Goal: Transaction & Acquisition: Purchase product/service

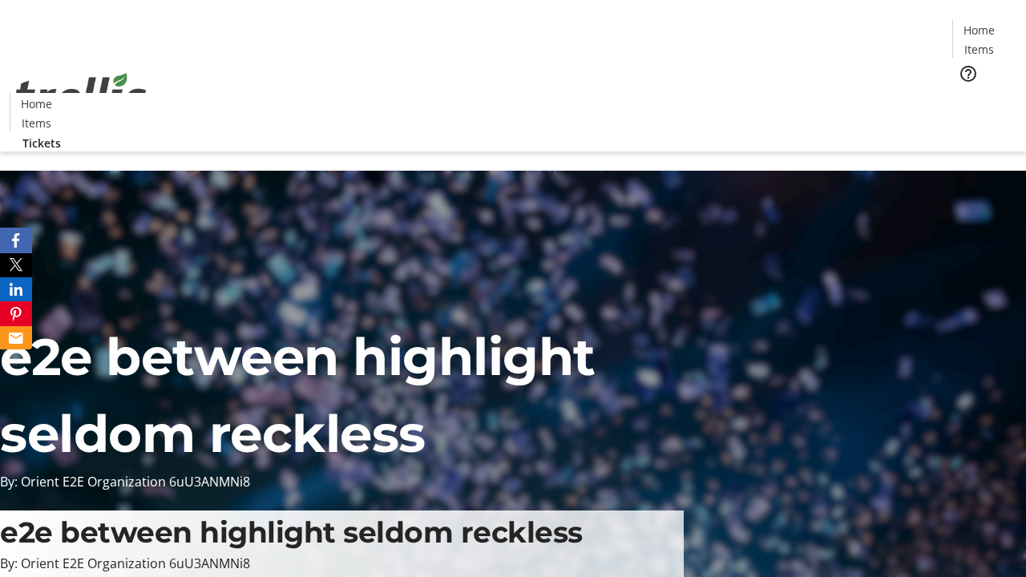
click at [965, 93] on span "Tickets" at bounding box center [984, 101] width 38 height 17
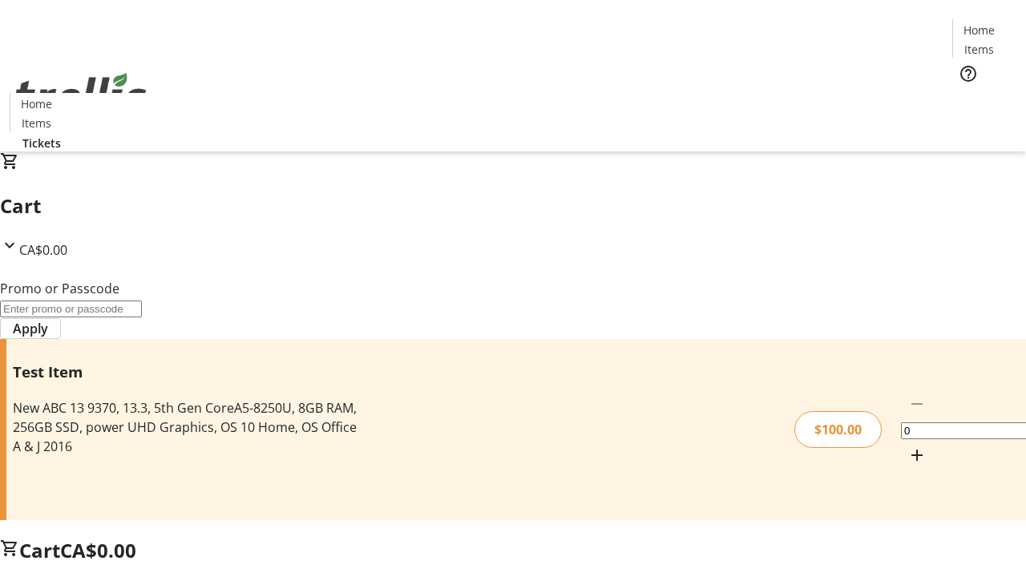
click at [908, 446] on mat-icon "Increment by one" at bounding box center [917, 455] width 19 height 19
type input "1"
type input "FLAT"
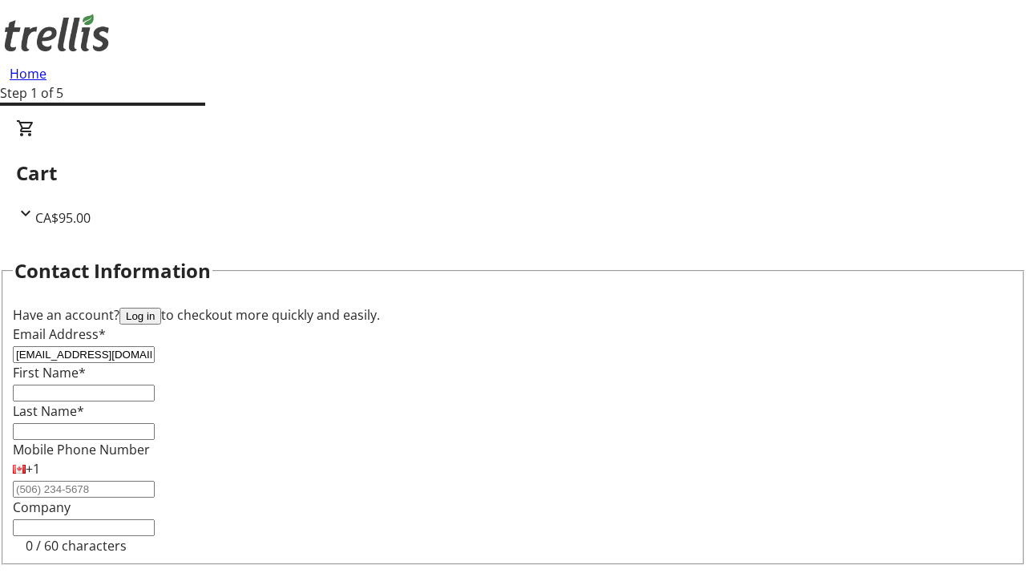
type input "[EMAIL_ADDRESS][DOMAIN_NAME]"
type input "[PERSON_NAME]"
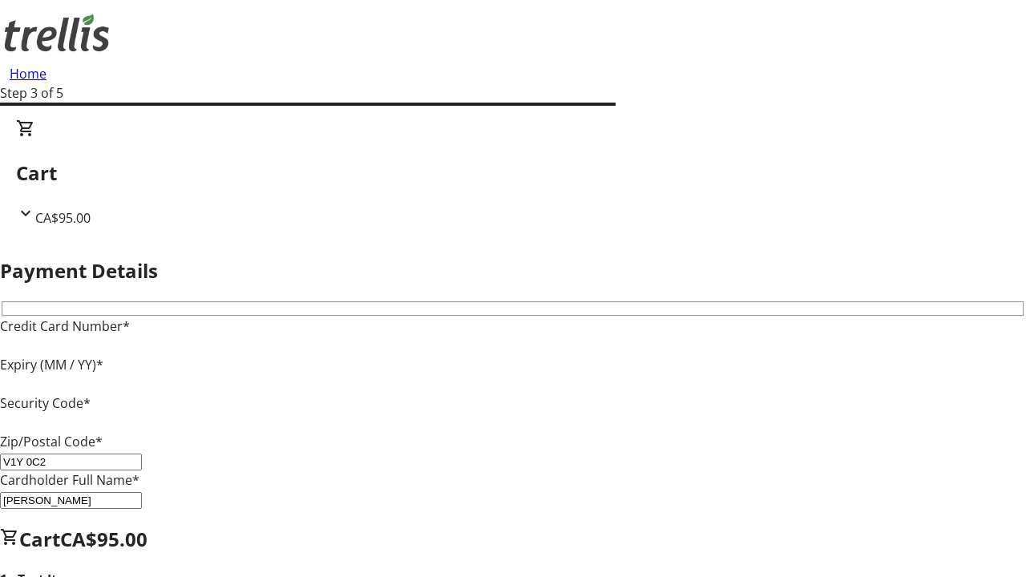
type input "V1Y 0C2"
